Goal: Task Accomplishment & Management: Complete application form

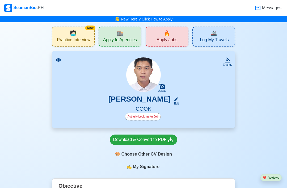
click at [153, 117] on div "Actively Looking for Job" at bounding box center [143, 116] width 36 height 7
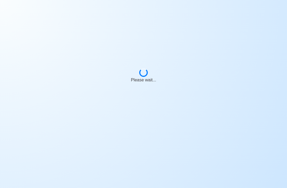
select select "Actively Looking for Job"
select select "Visible for Hiring"
select select "Single"
select select "[DEMOGRAPHIC_DATA]"
select select "PH"
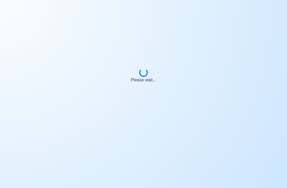
select select "1"
select select "0"
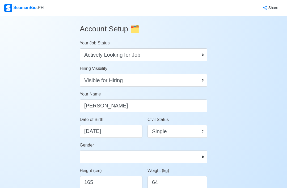
click at [95, 56] on select "Onboard Actively Looking for Job Not Looking for Job" at bounding box center [143, 54] width 127 height 13
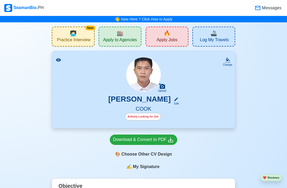
click at [160, 37] on span "Apply Jobs" at bounding box center [166, 40] width 21 height 7
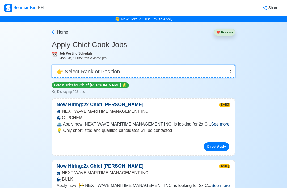
click at [76, 72] on select "👉 Select Rank or Position Master Chief Officer 2nd Officer 3rd Officer Junior O…" at bounding box center [143, 71] width 183 height 13
select select "Cook"
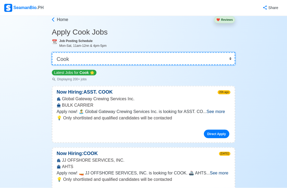
scroll to position [14, 0]
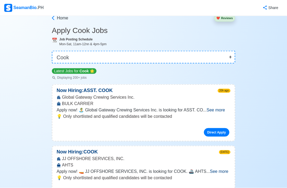
click at [219, 112] on span "See more" at bounding box center [215, 110] width 18 height 5
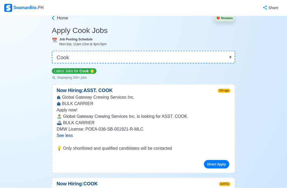
scroll to position [14, 0]
click at [217, 164] on link "Direct Apply" at bounding box center [216, 164] width 25 height 8
